Goal: Check status: Check status

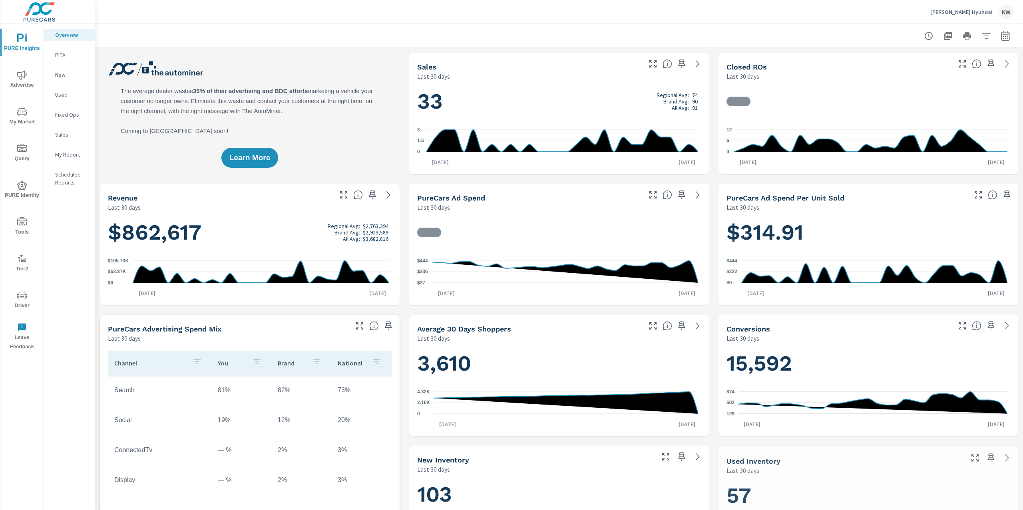
click at [959, 14] on p "[PERSON_NAME] Hyundai" at bounding box center [961, 11] width 62 height 7
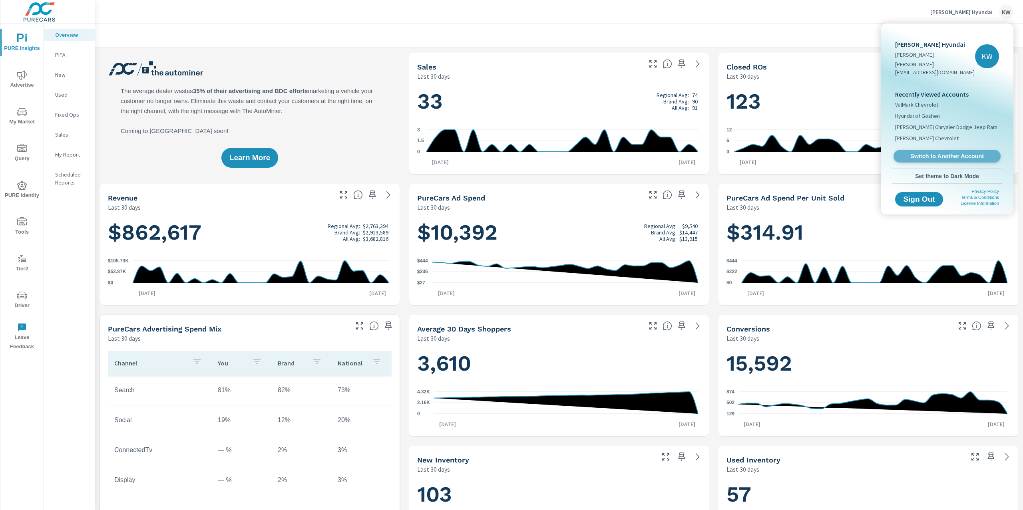
click at [942, 150] on link "Switch to Another Account" at bounding box center [947, 156] width 107 height 12
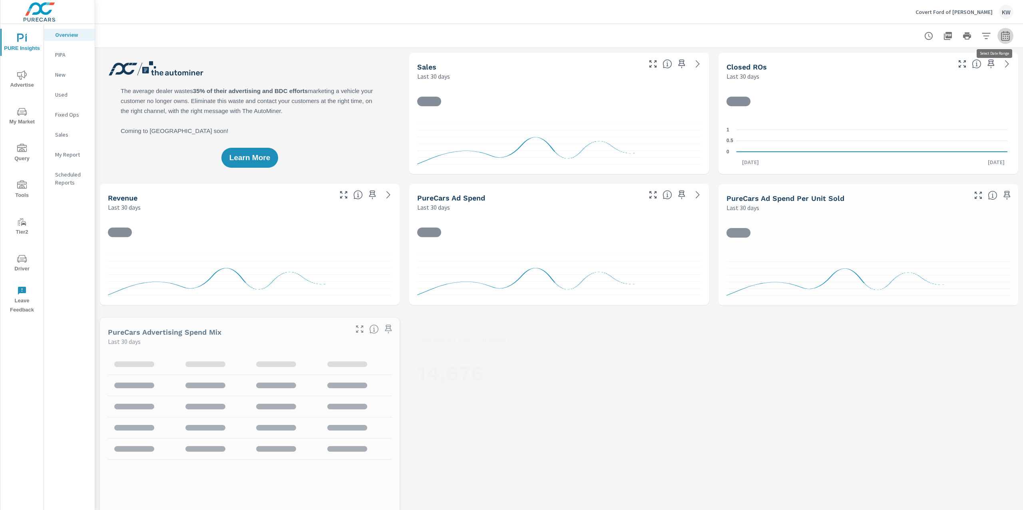
click at [998, 41] on button "button" at bounding box center [1006, 36] width 16 height 16
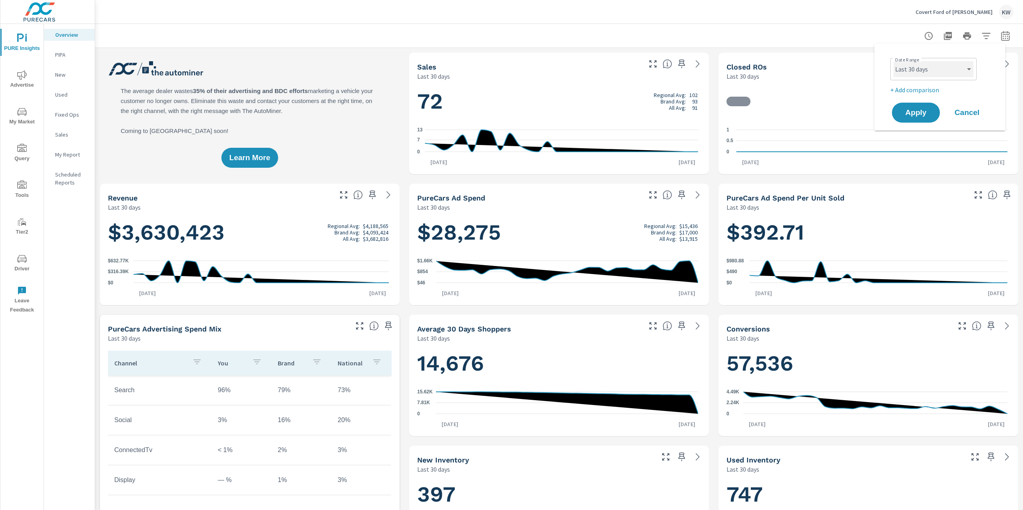
click at [949, 73] on select "Custom Yesterday Last week Last 7 days Last 14 days Last 30 days Last 45 days L…" at bounding box center [934, 69] width 80 height 16
click at [894, 61] on select "Custom Yesterday Last week Last 7 days Last 14 days Last 30 days Last 45 days L…" at bounding box center [934, 69] width 80 height 16
select select "Month to date"
click at [919, 110] on span "Apply" at bounding box center [916, 113] width 33 height 8
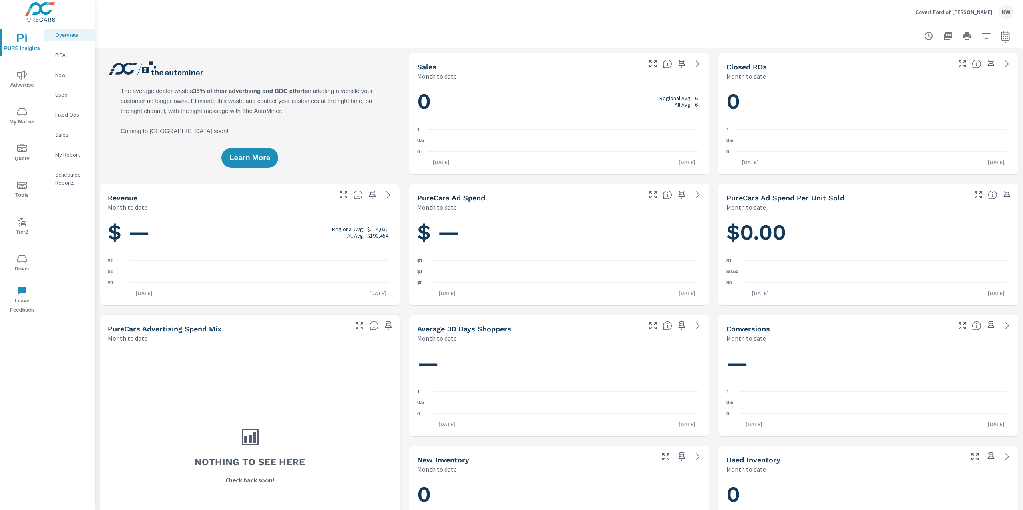
click at [13, 81] on span "Advertise" at bounding box center [22, 80] width 38 height 20
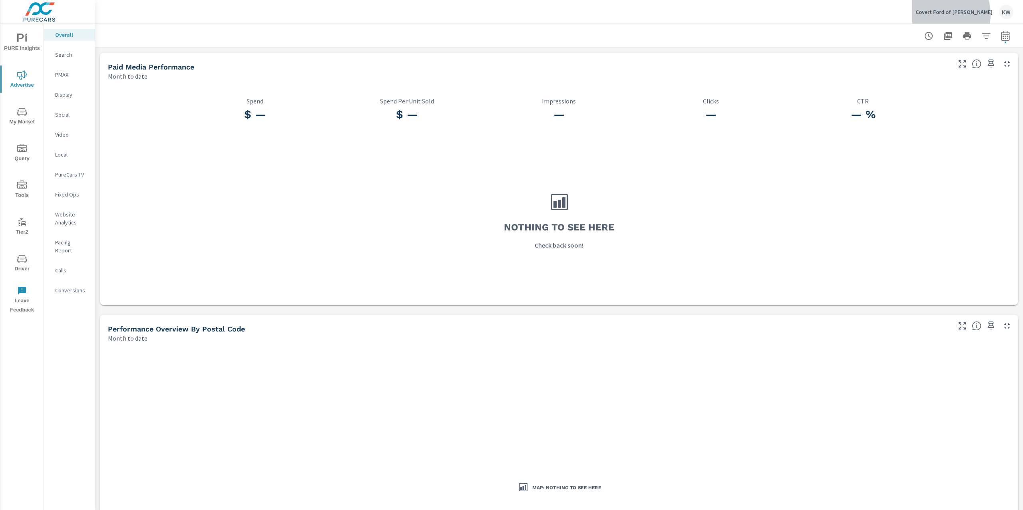
click at [964, 15] on p "Covert Ford of Hutto" at bounding box center [954, 11] width 77 height 7
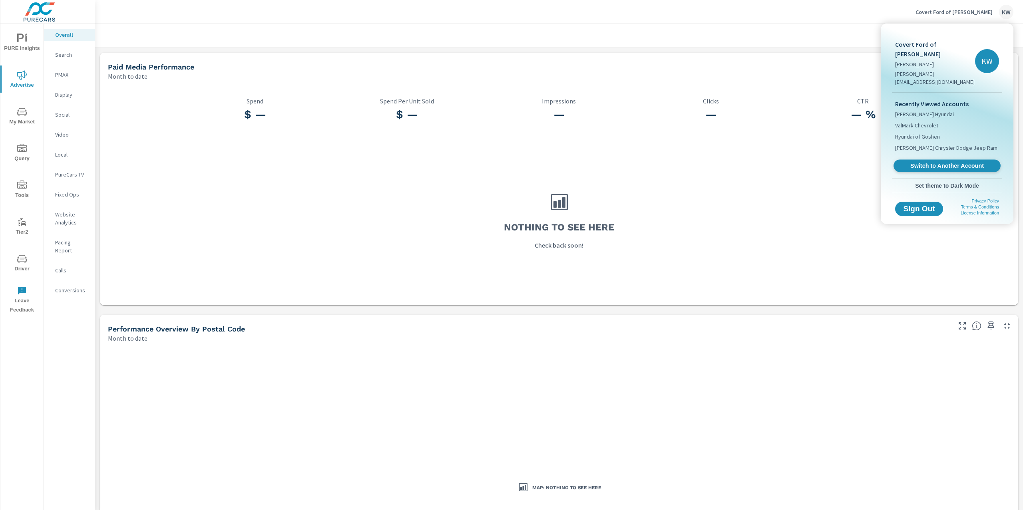
click at [928, 162] on span "Switch to Another Account" at bounding box center [947, 166] width 98 height 8
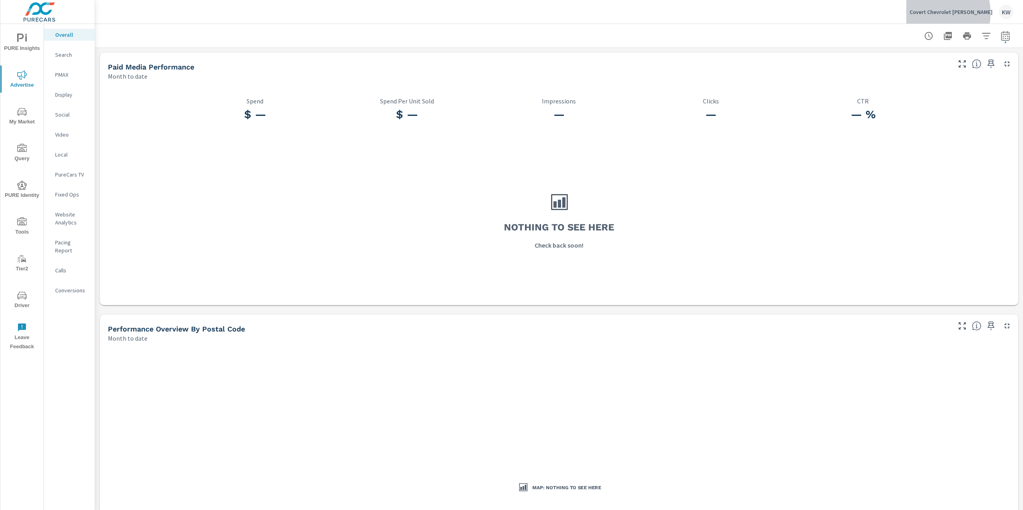
click at [958, 13] on p "Covert Chevrolet Hutto" at bounding box center [951, 11] width 83 height 7
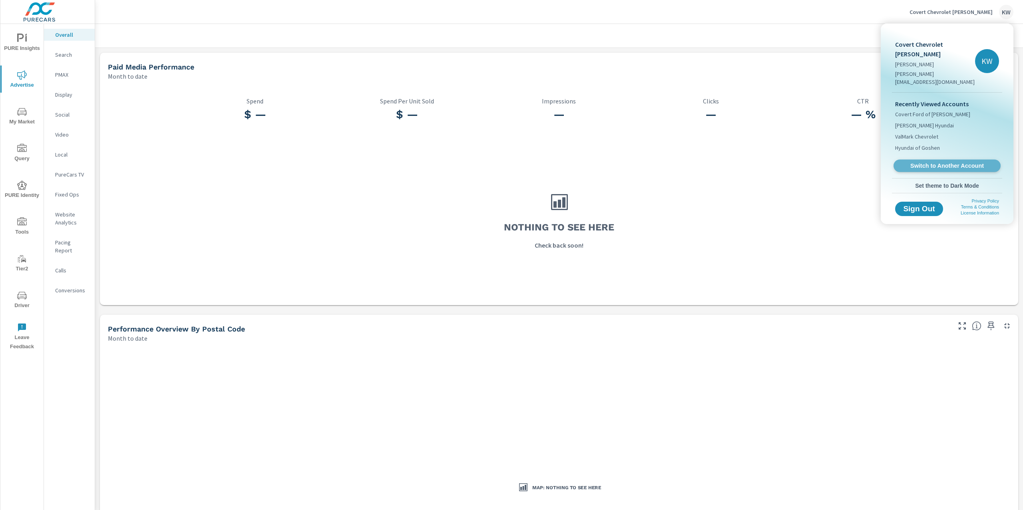
click at [941, 162] on span "Switch to Another Account" at bounding box center [947, 166] width 98 height 8
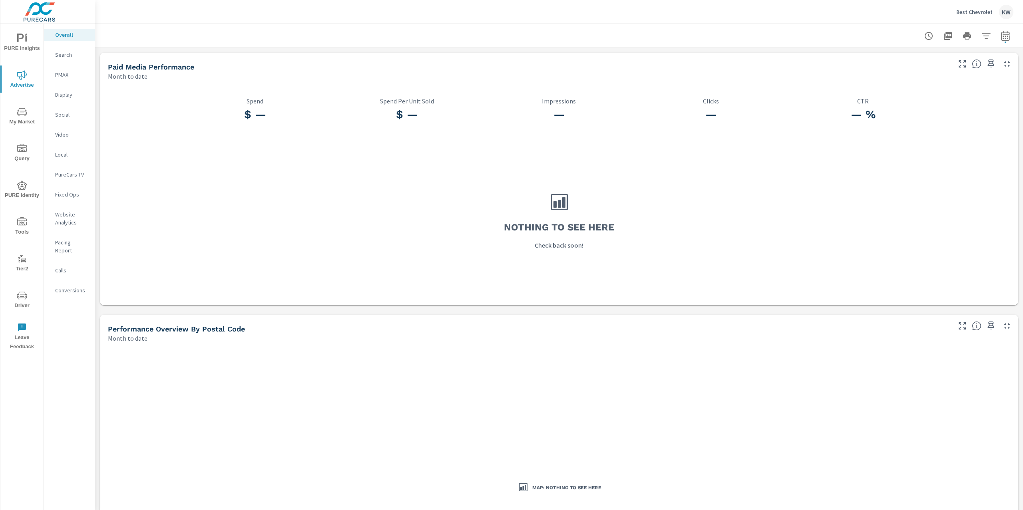
click at [981, 15] on p "Best Chevrolet" at bounding box center [974, 11] width 36 height 7
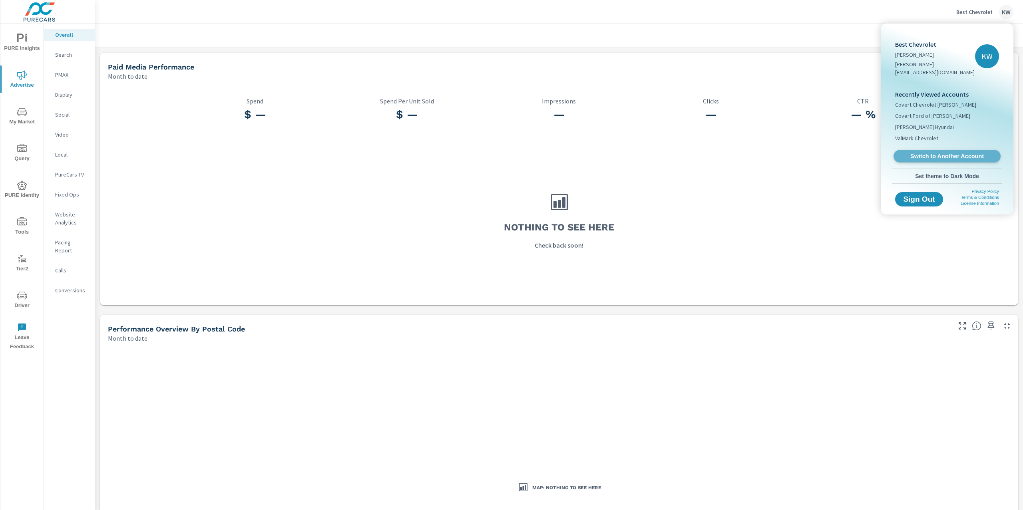
click at [939, 153] on span "Switch to Another Account" at bounding box center [947, 157] width 98 height 8
